Goal: Information Seeking & Learning: Learn about a topic

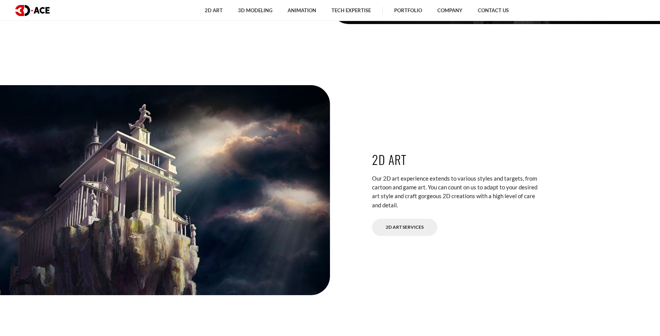
scroll to position [1343, 0]
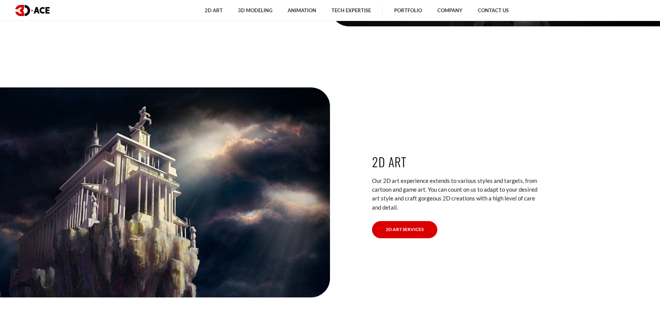
click at [418, 236] on link "2D Art Services" at bounding box center [404, 229] width 65 height 17
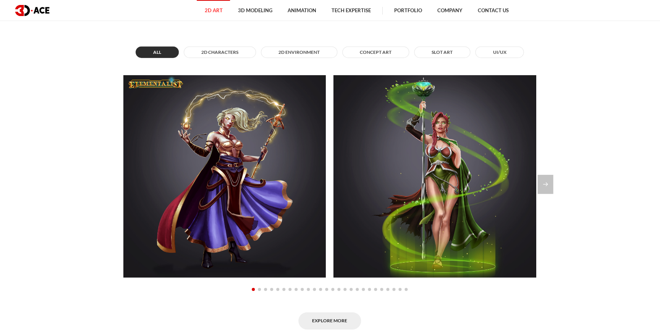
scroll to position [631, 0]
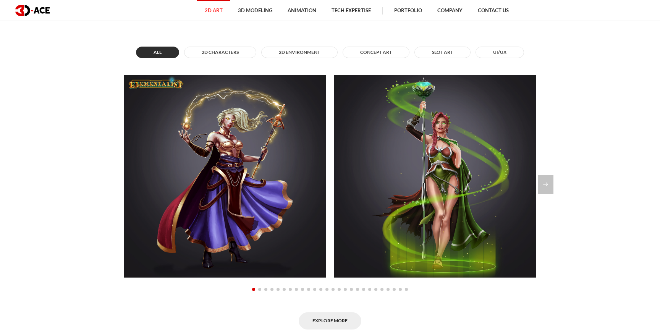
click at [561, 186] on section "Explore Our 2D Art Portfolio All 2D Characters 2D Environment Concept Art Slot …" at bounding box center [330, 167] width 660 height 371
click at [548, 186] on div "Next slide" at bounding box center [546, 184] width 16 height 19
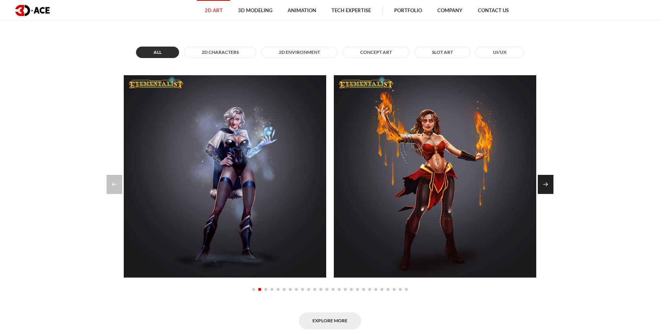
click at [548, 186] on div "Next slide" at bounding box center [546, 184] width 16 height 19
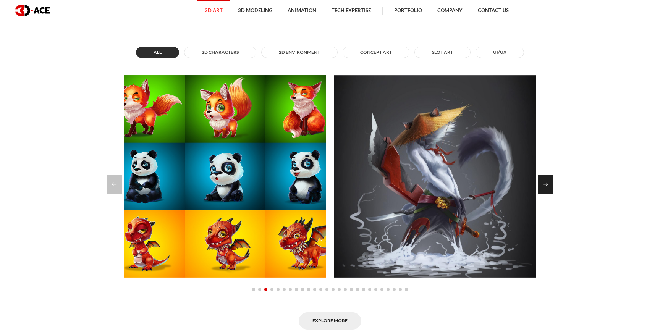
click at [548, 186] on div "Next slide" at bounding box center [546, 184] width 16 height 19
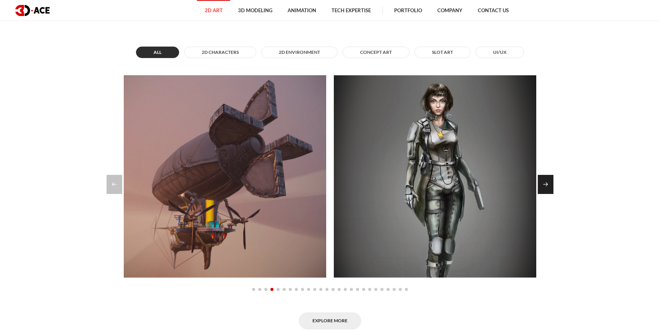
click at [548, 185] on div "Next slide" at bounding box center [546, 184] width 16 height 19
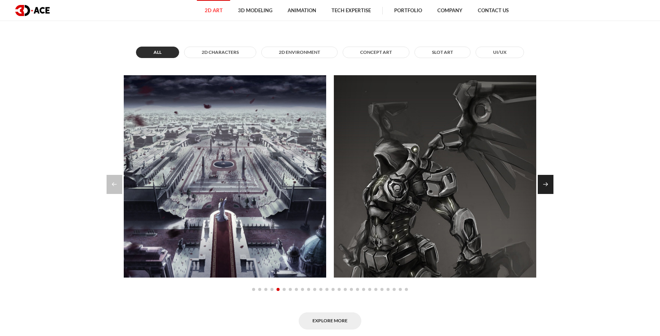
click at [547, 185] on div "Next slide" at bounding box center [546, 184] width 16 height 19
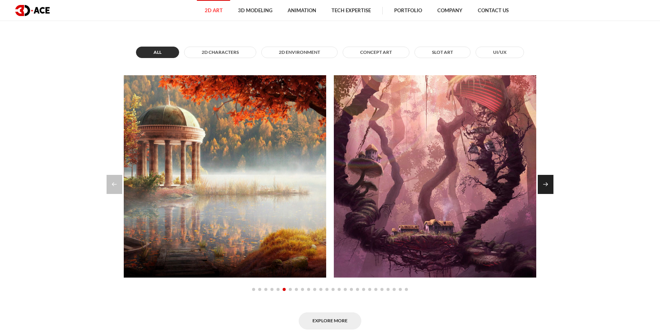
click at [547, 185] on div "Next slide" at bounding box center [546, 184] width 16 height 19
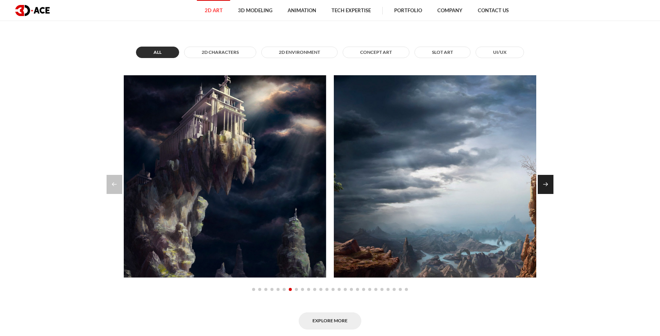
click at [547, 185] on div "Next slide" at bounding box center [546, 184] width 16 height 19
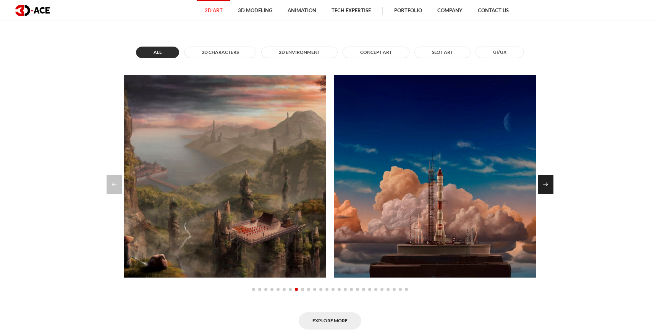
click at [546, 185] on div "Next slide" at bounding box center [546, 184] width 16 height 19
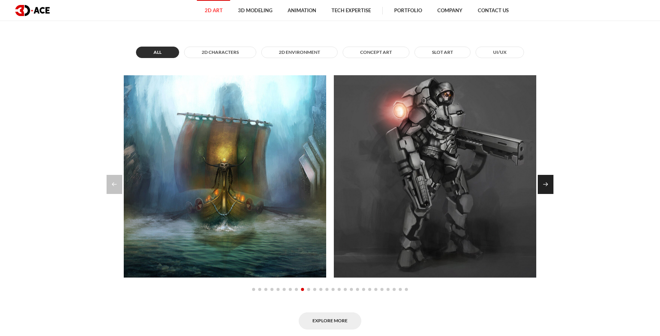
click at [546, 185] on div "Next slide" at bounding box center [546, 184] width 16 height 19
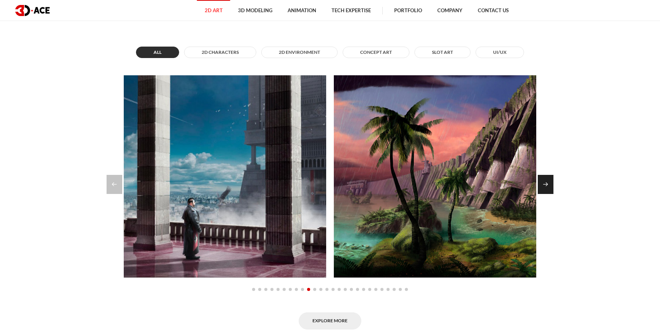
click at [546, 185] on div "Next slide" at bounding box center [546, 184] width 16 height 19
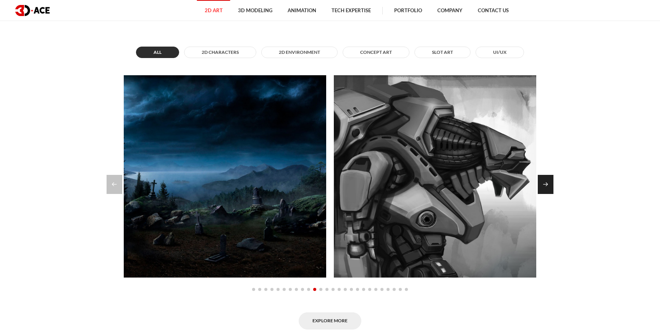
click at [546, 185] on div "Next slide" at bounding box center [546, 184] width 16 height 19
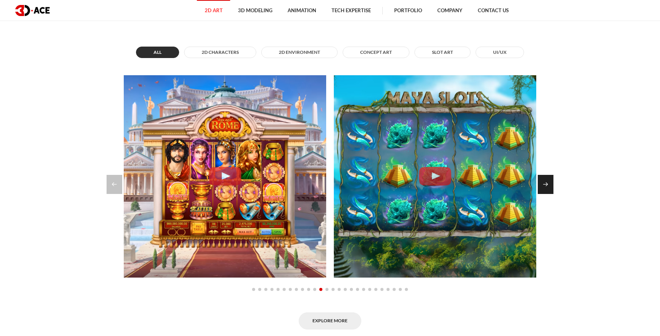
click at [546, 185] on div "Next slide" at bounding box center [546, 184] width 16 height 19
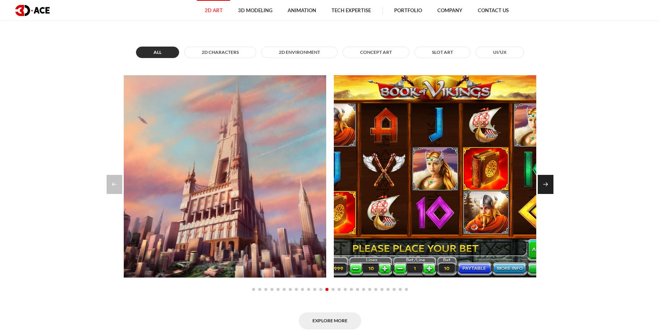
click at [546, 184] on div "Next slide" at bounding box center [546, 184] width 16 height 19
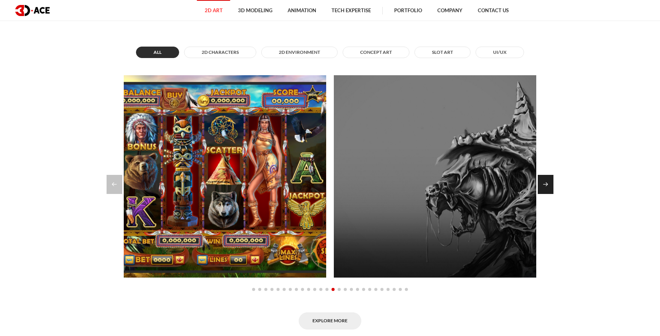
click at [546, 183] on div "Next slide" at bounding box center [546, 184] width 16 height 19
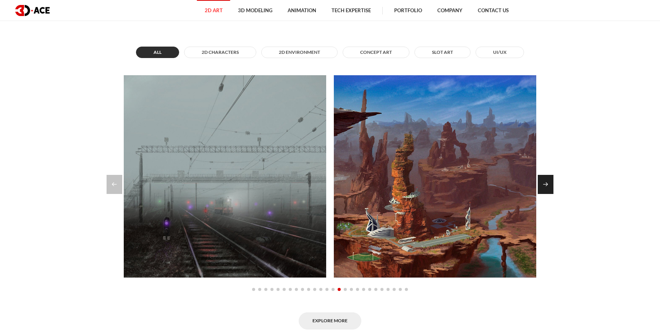
click at [546, 183] on div "Next slide" at bounding box center [546, 184] width 16 height 19
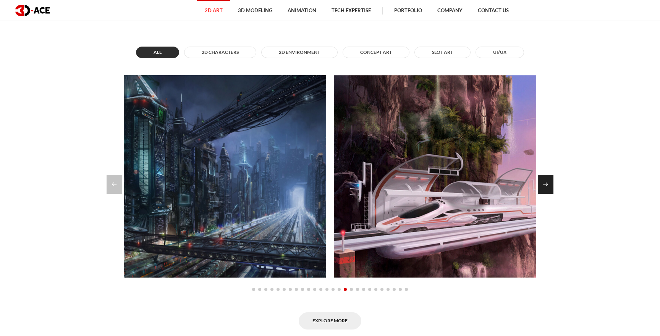
click at [546, 183] on div "Next slide" at bounding box center [546, 184] width 16 height 19
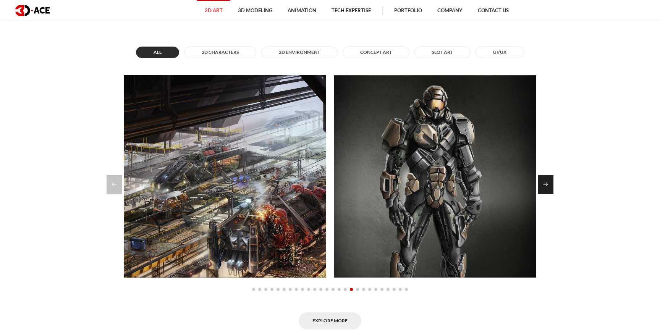
click at [546, 183] on div "Next slide" at bounding box center [546, 184] width 16 height 19
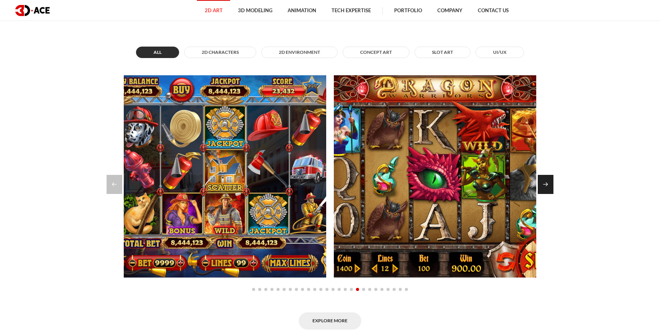
click at [545, 183] on div "Next slide" at bounding box center [546, 184] width 16 height 19
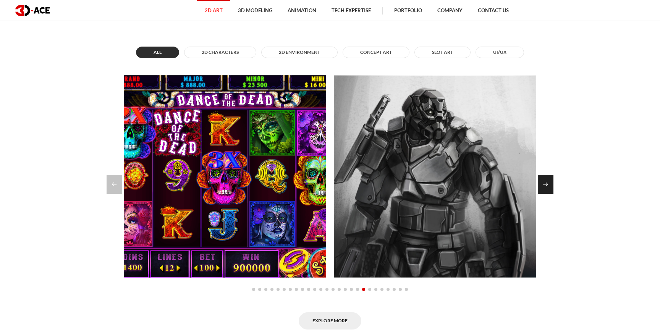
click at [545, 183] on div "Next slide" at bounding box center [546, 184] width 16 height 19
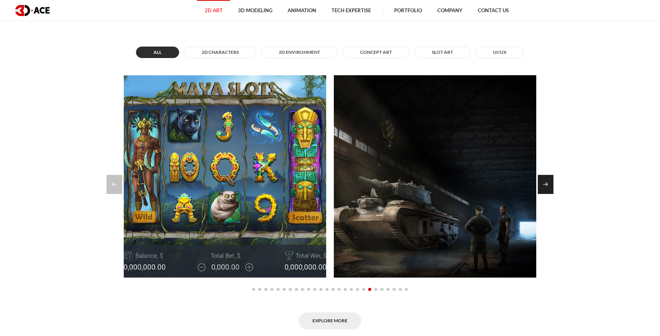
click at [545, 182] on div "Next slide" at bounding box center [546, 184] width 16 height 19
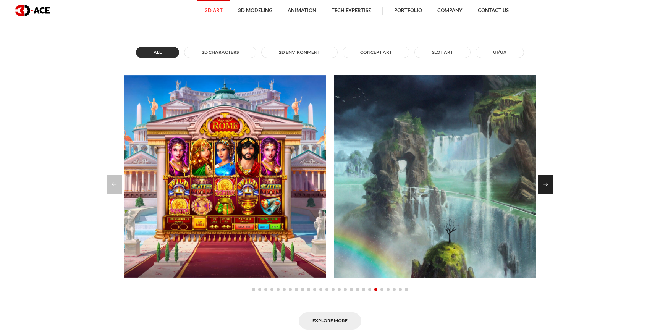
click at [545, 182] on div "Next slide" at bounding box center [546, 184] width 16 height 19
